Goal: Information Seeking & Learning: Find specific fact

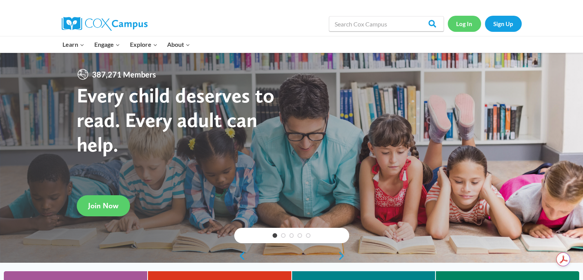
click at [468, 21] on link "Log In" at bounding box center [464, 24] width 33 height 16
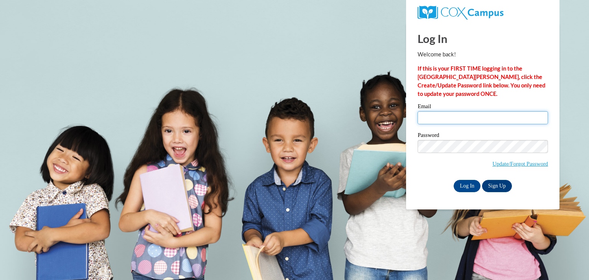
type input "[PERSON_NAME][EMAIL_ADDRESS][PERSON_NAME][DOMAIN_NAME]"
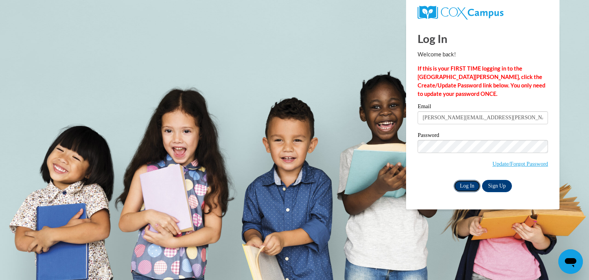
click at [463, 186] on input "Log In" at bounding box center [466, 186] width 27 height 12
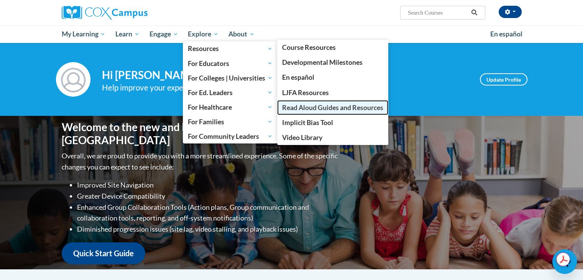
click at [312, 108] on span "Read Aloud Guides and Resources" at bounding box center [332, 107] width 101 height 8
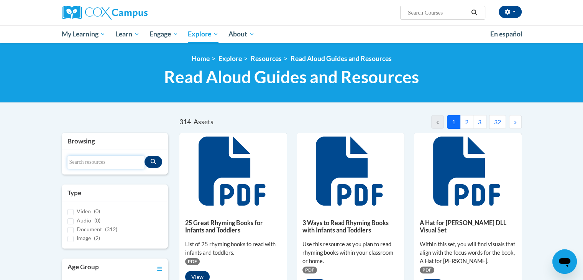
click at [108, 158] on input "Search resources" at bounding box center [105, 162] width 77 height 13
type input "fletcher and the falling leaves"
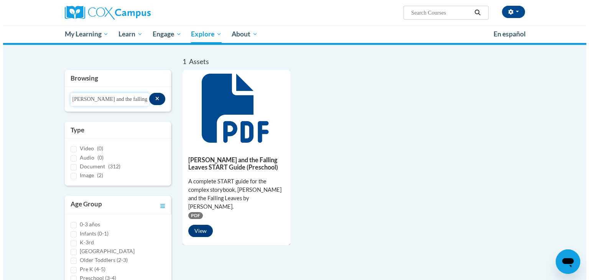
scroll to position [77, 0]
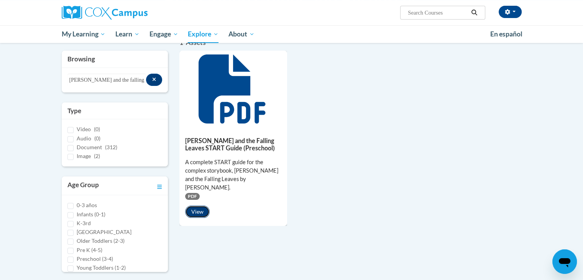
click at [205, 205] on button "View" at bounding box center [197, 211] width 25 height 12
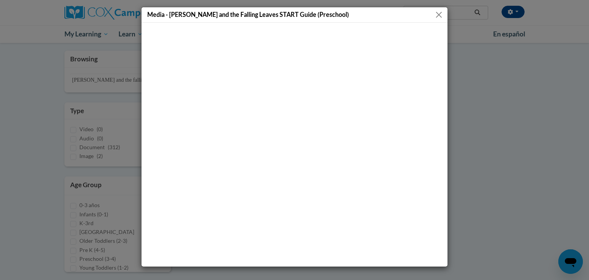
click at [437, 15] on button "Close" at bounding box center [439, 15] width 10 height 10
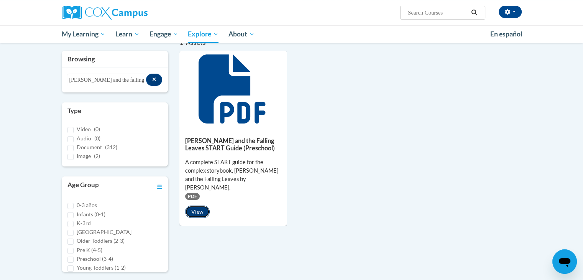
click at [202, 205] on button "View" at bounding box center [197, 211] width 25 height 12
